Goal: Obtain resource: Download file/media

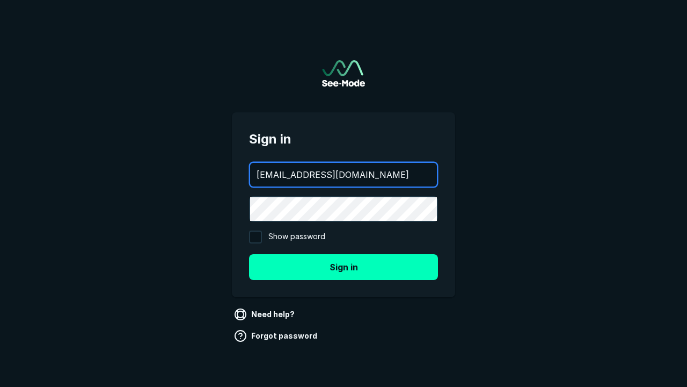
type input "[EMAIL_ADDRESS][DOMAIN_NAME]"
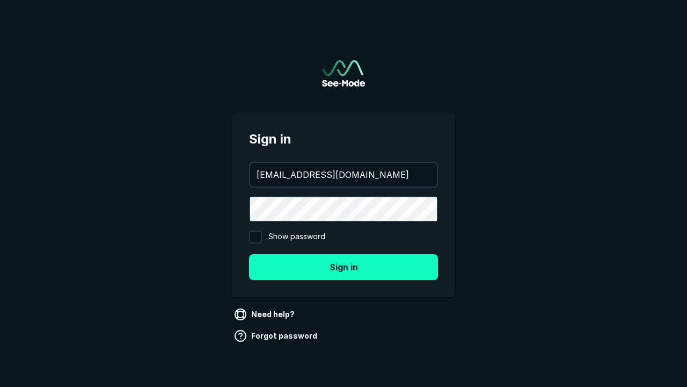
click at [344, 266] on button "Sign in" at bounding box center [343, 267] width 189 height 26
